Goal: Check status: Check status

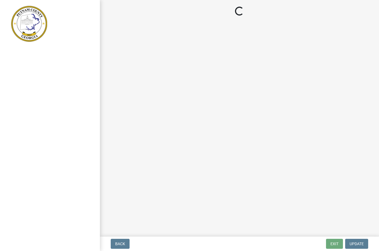
scroll to position [0, 0]
click at [34, 68] on div at bounding box center [50, 125] width 100 height 251
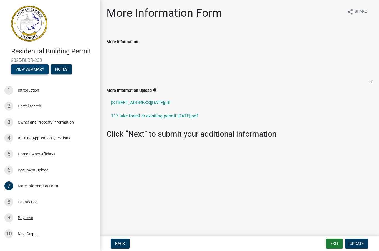
click at [35, 68] on button "View Summary" at bounding box center [29, 70] width 37 height 10
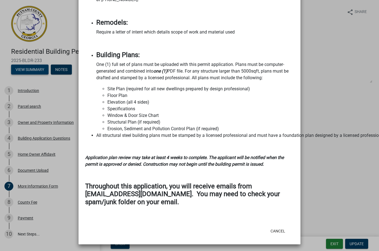
scroll to position [619, 0]
click at [33, 232] on ngb-modal-window "Summary × Printer Friendly Introduction Parcel search Owner and Property Inform…" at bounding box center [189, 125] width 379 height 251
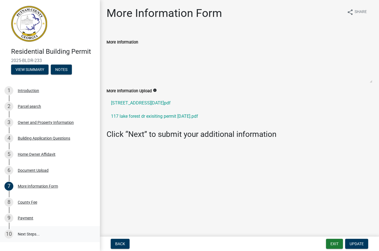
click at [32, 229] on link "10 Next Steps..." at bounding box center [50, 234] width 100 height 16
click at [30, 200] on div "County Fee" at bounding box center [27, 202] width 19 height 4
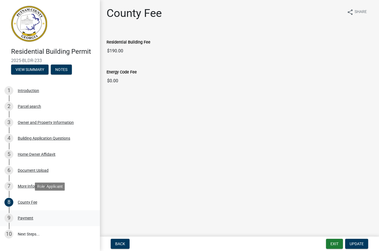
click at [23, 218] on div "Payment" at bounding box center [26, 218] width 16 height 4
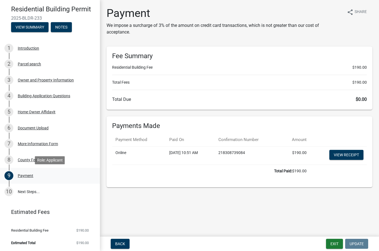
scroll to position [42, 0]
click at [24, 192] on link "10 Next Steps..." at bounding box center [50, 192] width 100 height 16
click at [20, 193] on link "10 Next Steps..." at bounding box center [50, 192] width 100 height 16
click at [62, 27] on button "Notes" at bounding box center [61, 27] width 21 height 10
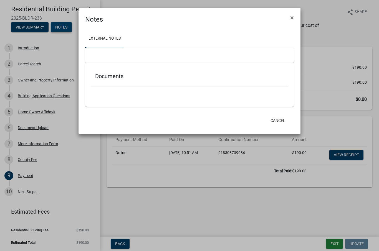
scroll to position [15, 0]
click at [335, 241] on ngb-modal-window "Notes × External Notes Documents Cancel" at bounding box center [189, 125] width 379 height 251
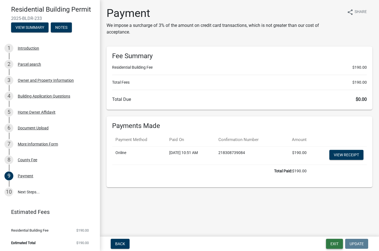
click at [334, 242] on button "Exit" at bounding box center [334, 244] width 17 height 10
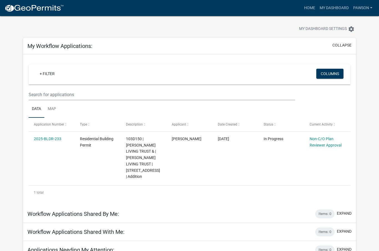
scroll to position [17, 0]
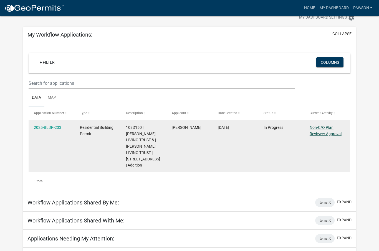
click at [329, 125] on link "Non-C/O Plan Reviewer Approval" at bounding box center [325, 130] width 32 height 11
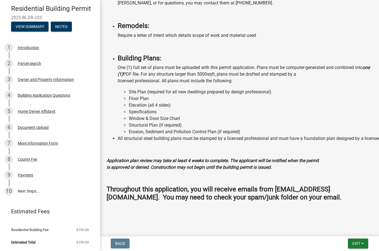
scroll to position [42, 0]
click at [25, 24] on button "View Summary" at bounding box center [29, 27] width 37 height 10
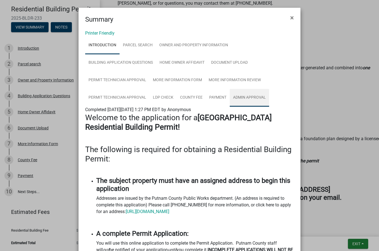
click at [262, 94] on link "Admin Approval" at bounding box center [249, 98] width 39 height 18
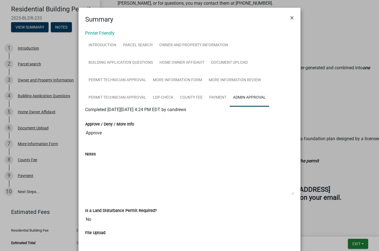
scroll to position [0, 0]
click at [291, 18] on span "×" at bounding box center [292, 18] width 4 height 8
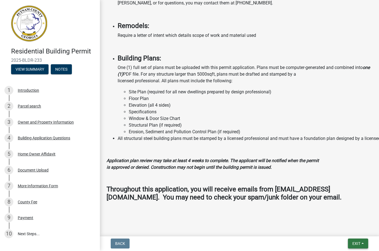
click at [356, 243] on span "Exit" at bounding box center [356, 244] width 8 height 4
click at [352, 226] on button "Save & Exit" at bounding box center [346, 229] width 44 height 13
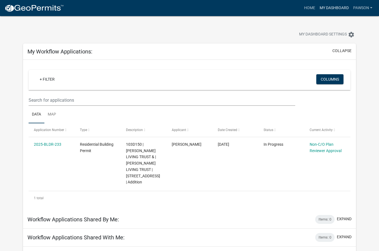
click at [336, 8] on link "My Dashboard" at bounding box center [334, 8] width 34 height 11
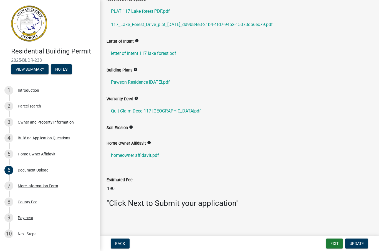
scroll to position [123, 0]
click at [333, 242] on button "Exit" at bounding box center [334, 244] width 17 height 10
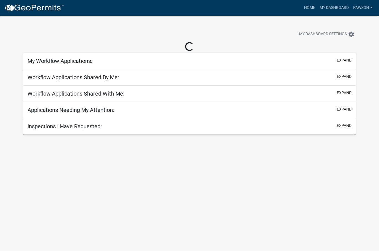
scroll to position [0, 0]
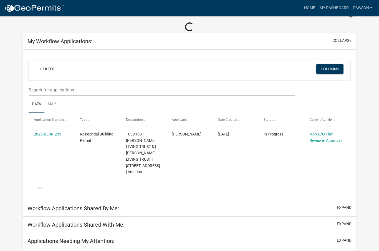
scroll to position [17, 0]
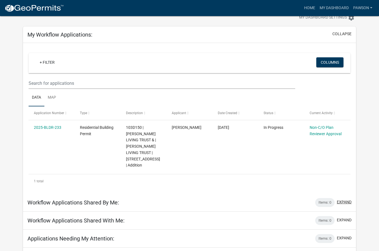
click at [347, 205] on button "expand" at bounding box center [344, 202] width 15 height 6
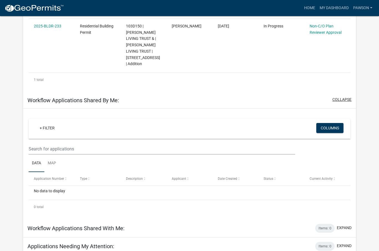
scroll to position [126, 0]
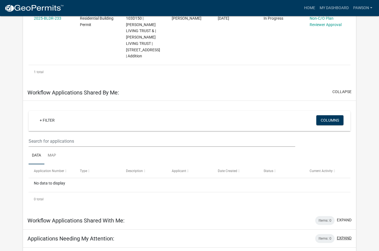
click at [344, 241] on button "expand" at bounding box center [344, 238] width 15 height 6
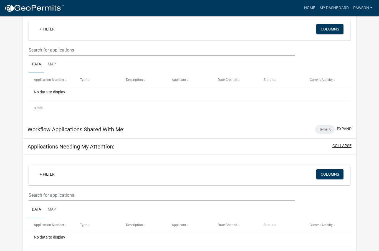
scroll to position [236, 0]
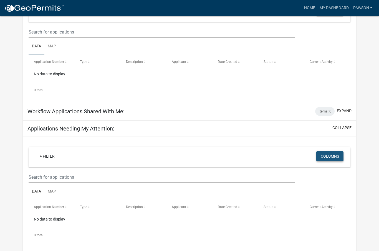
click at [334, 160] on button "Columns" at bounding box center [329, 156] width 27 height 10
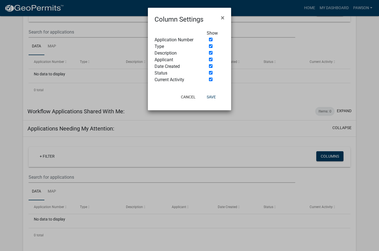
click at [293, 168] on ngb-modal-window "Column Settings × Show Application Number Type Description Applicant Date Creat…" at bounding box center [189, 125] width 379 height 251
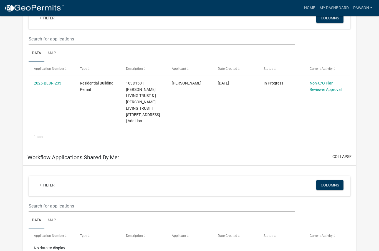
scroll to position [59, 0]
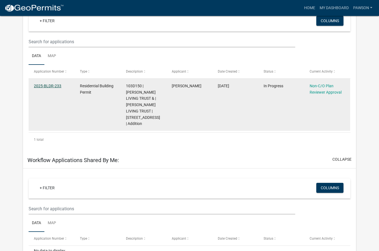
click at [56, 86] on link "2025-BLDR-233" at bounding box center [47, 86] width 27 height 4
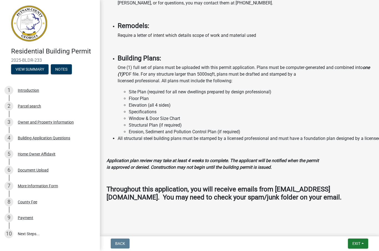
scroll to position [528, 0]
click at [358, 243] on span "Exit" at bounding box center [356, 244] width 8 height 4
click at [343, 230] on button "Save & Exit" at bounding box center [346, 229] width 44 height 13
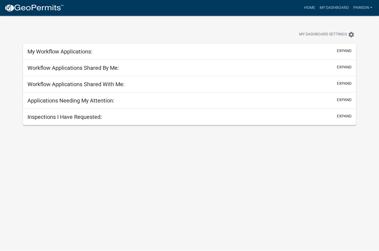
scroll to position [0, 0]
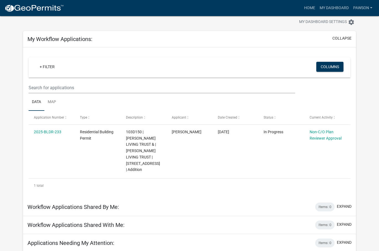
scroll to position [15, 0]
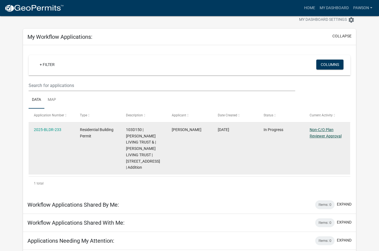
click at [329, 136] on link "Non-C/O Plan Reviewer Approval" at bounding box center [325, 133] width 32 height 11
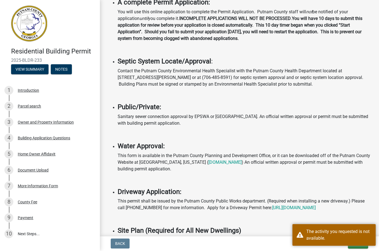
scroll to position [178, 0]
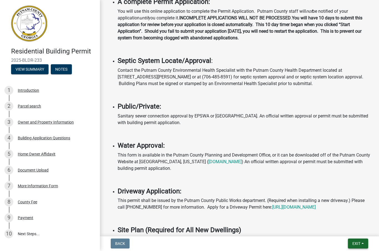
click at [362, 241] on button "Exit" at bounding box center [358, 244] width 20 height 10
click at [66, 69] on button "Notes" at bounding box center [61, 70] width 21 height 10
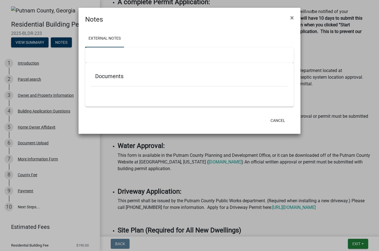
click at [114, 74] on h5 "Documents" at bounding box center [189, 76] width 189 height 7
click at [293, 17] on span "×" at bounding box center [292, 18] width 4 height 8
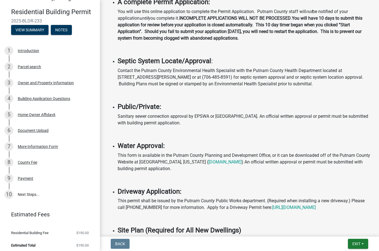
scroll to position [12, 0]
click at [36, 29] on button "View Summary" at bounding box center [29, 31] width 37 height 10
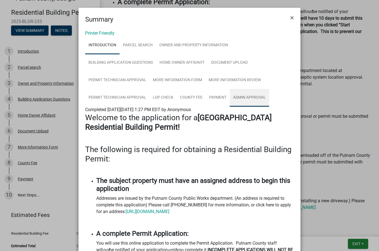
click at [260, 97] on link "Admin Approval" at bounding box center [249, 98] width 39 height 18
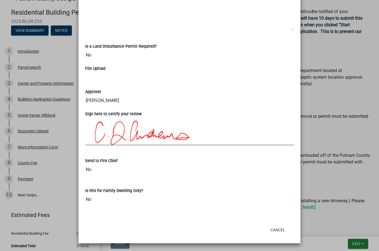
scroll to position [164, 0]
click at [279, 229] on button "Cancel" at bounding box center [278, 230] width 24 height 10
